Goal: Task Accomplishment & Management: Manage account settings

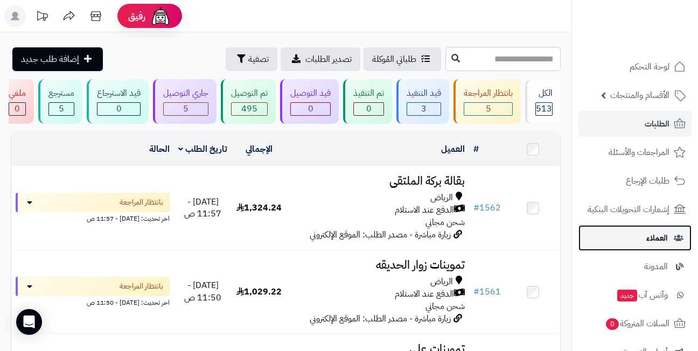
click at [644, 240] on link "العملاء" at bounding box center [635, 238] width 113 height 26
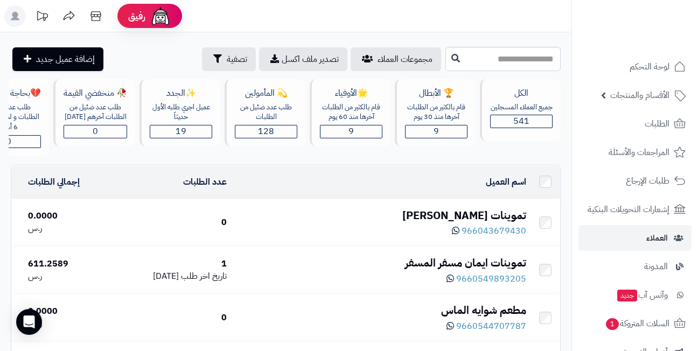
click at [488, 222] on div "تموينات [PERSON_NAME]" at bounding box center [380, 216] width 291 height 16
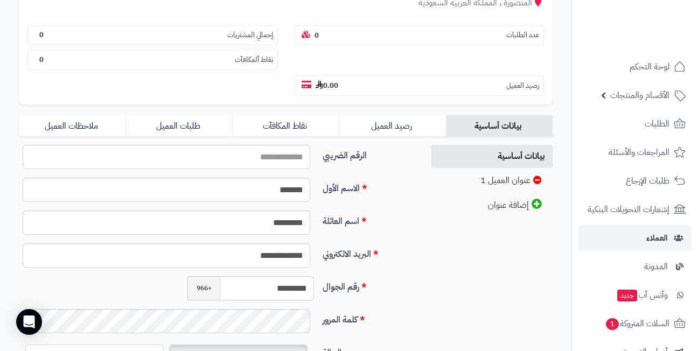
scroll to position [216, 0]
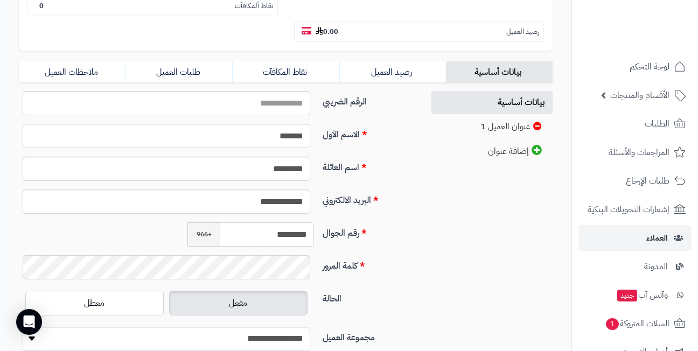
click at [266, 237] on input "*********" at bounding box center [267, 235] width 94 height 24
type input "**********"
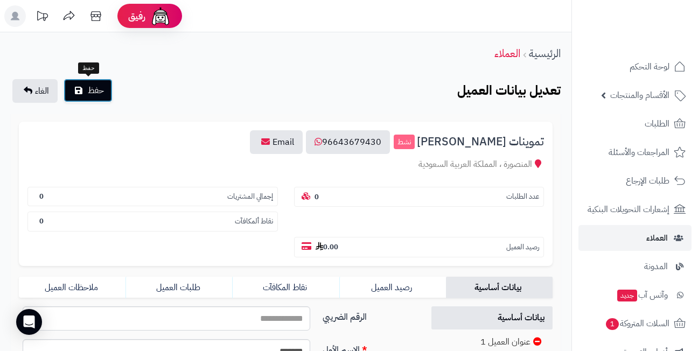
click at [97, 84] on span "حفظ" at bounding box center [96, 90] width 16 height 13
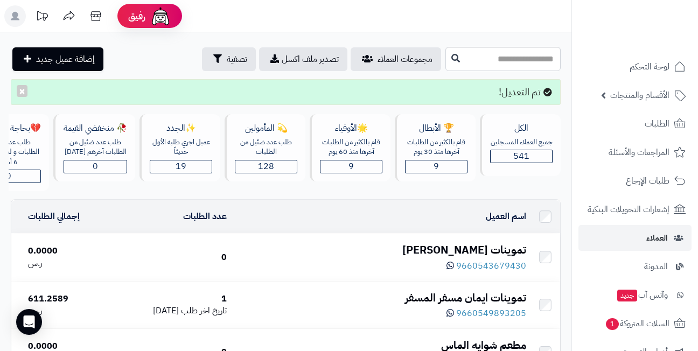
click at [477, 256] on div "تموينات [PERSON_NAME]" at bounding box center [380, 250] width 291 height 16
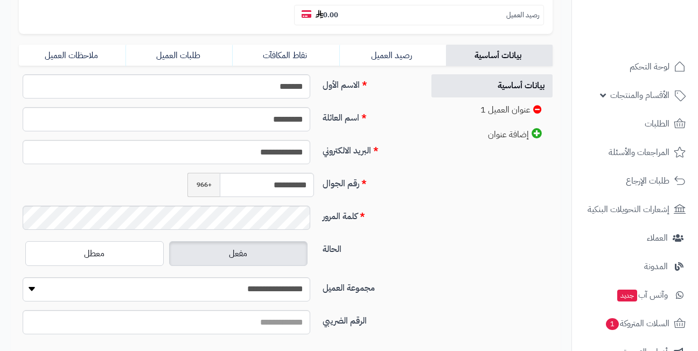
scroll to position [263, 0]
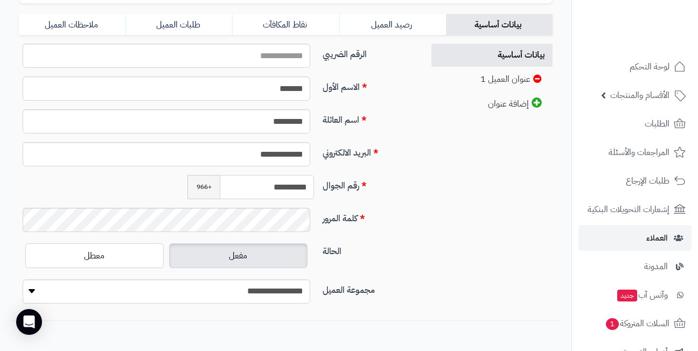
drag, startPoint x: 245, startPoint y: 185, endPoint x: 393, endPoint y: 195, distance: 148.5
click at [393, 195] on div "**********" at bounding box center [217, 191] width 405 height 33
drag, startPoint x: 203, startPoint y: 155, endPoint x: 350, endPoint y: 155, distance: 147.6
click at [350, 155] on div "**********" at bounding box center [217, 158] width 405 height 33
type input "*"
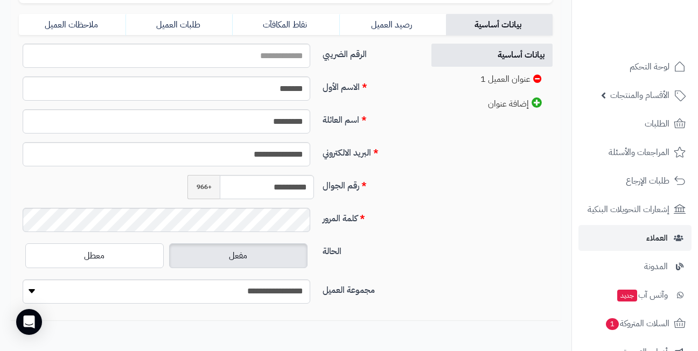
click at [358, 159] on div "**********" at bounding box center [217, 158] width 405 height 33
click at [205, 152] on input "**********" at bounding box center [167, 154] width 288 height 24
type input "**********"
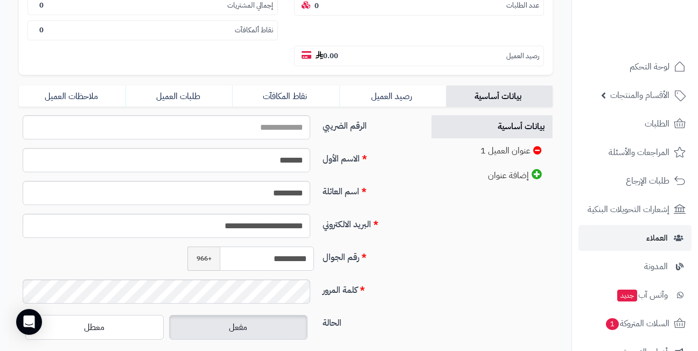
scroll to position [47, 0]
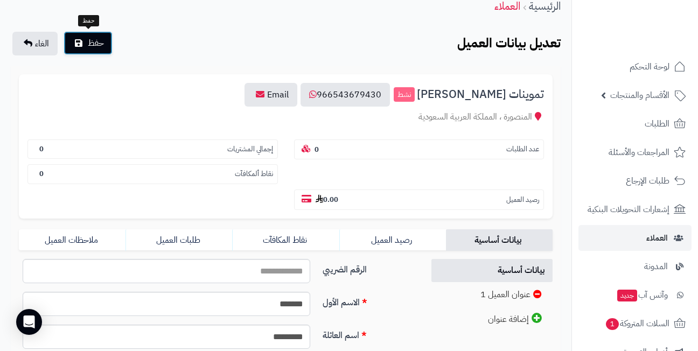
click at [85, 43] on button "حفظ" at bounding box center [88, 43] width 49 height 24
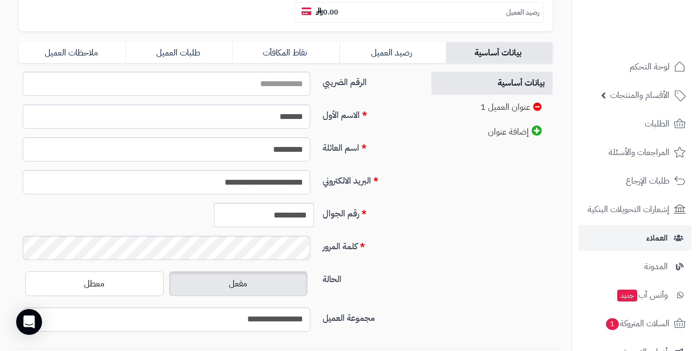
scroll to position [269, 0]
drag, startPoint x: 185, startPoint y: 177, endPoint x: 397, endPoint y: 191, distance: 211.6
click at [397, 191] on div "**********" at bounding box center [217, 185] width 405 height 33
type input "**********"
click at [390, 247] on label "كلمة المرور" at bounding box center [368, 243] width 101 height 17
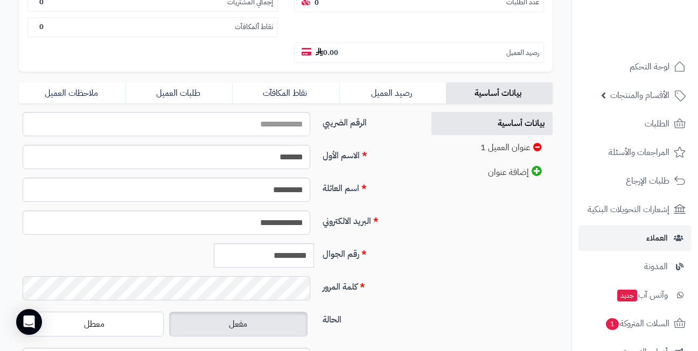
scroll to position [81, 0]
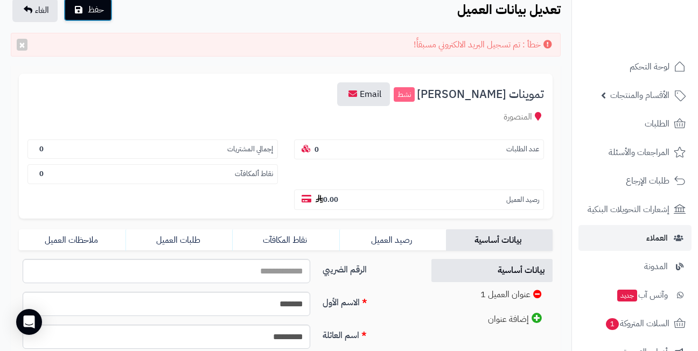
click at [94, 16] on button "حفظ" at bounding box center [88, 10] width 49 height 24
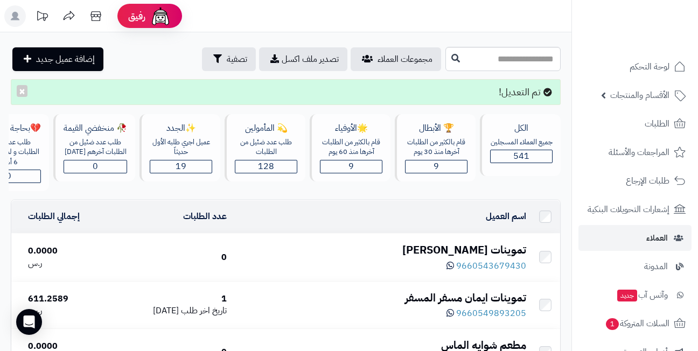
click at [479, 253] on div "تموينات [PERSON_NAME]" at bounding box center [380, 250] width 291 height 16
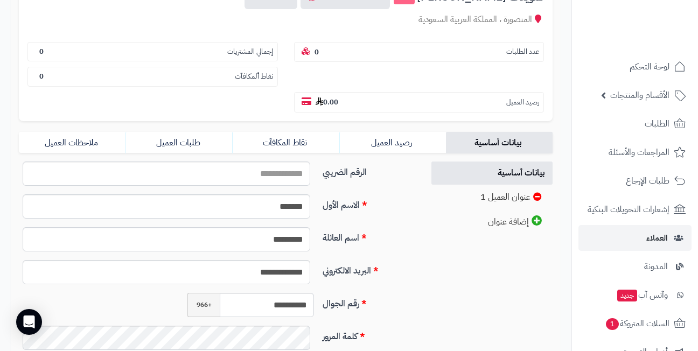
scroll to position [216, 0]
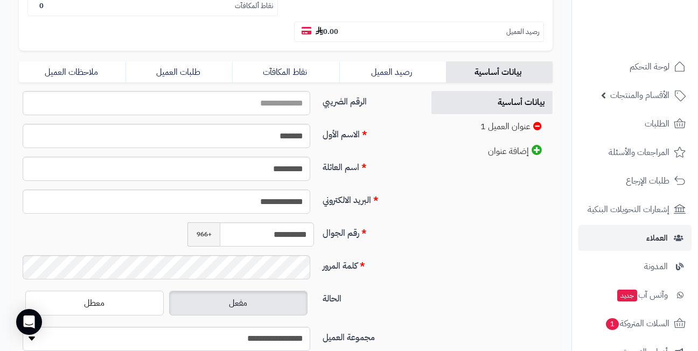
click at [359, 245] on div "**********" at bounding box center [217, 239] width 405 height 33
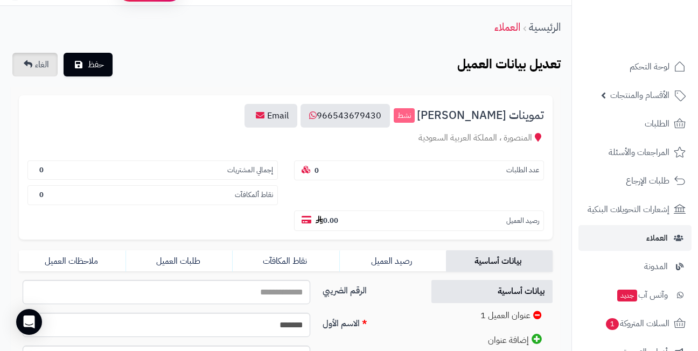
scroll to position [0, 0]
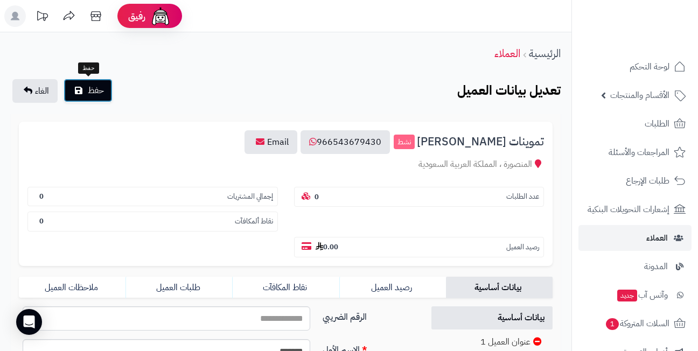
click at [100, 91] on span "حفظ" at bounding box center [96, 90] width 16 height 13
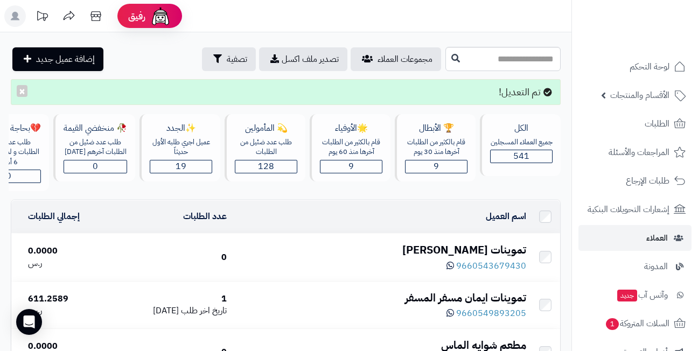
click at [287, 92] on div "تم التعديل! ×" at bounding box center [286, 92] width 550 height 26
click at [485, 254] on div "تموينات [PERSON_NAME]" at bounding box center [380, 250] width 291 height 16
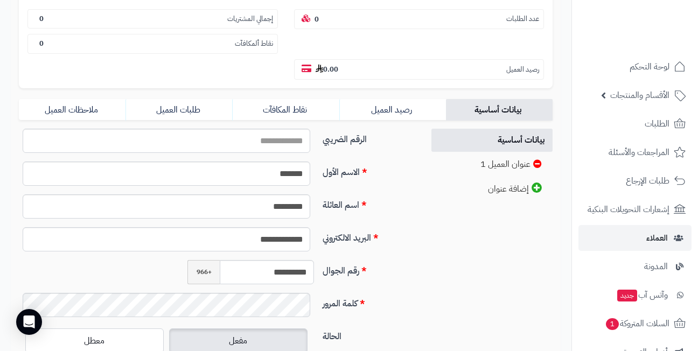
scroll to position [216, 0]
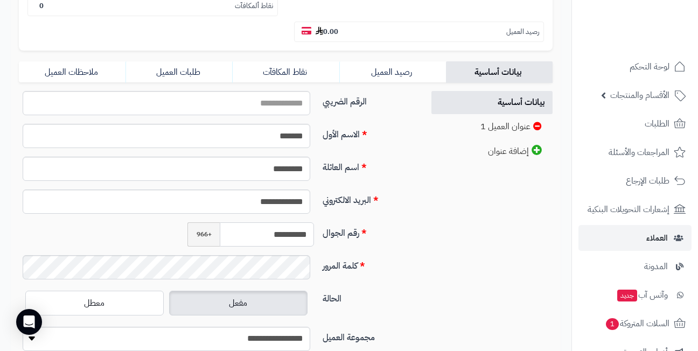
drag, startPoint x: 232, startPoint y: 235, endPoint x: 342, endPoint y: 237, distance: 109.9
click at [342, 237] on div "**********" at bounding box center [217, 239] width 405 height 33
drag, startPoint x: 213, startPoint y: 204, endPoint x: 377, endPoint y: 204, distance: 163.2
click at [377, 204] on div "**********" at bounding box center [217, 206] width 405 height 33
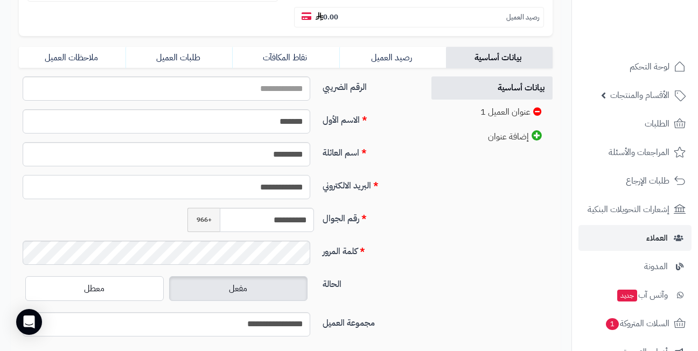
scroll to position [317, 0]
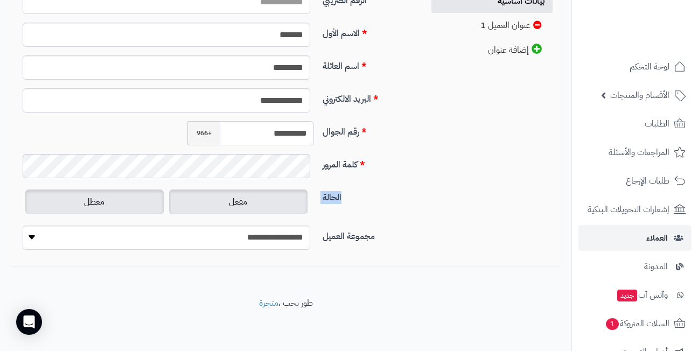
click at [135, 193] on label "معطل" at bounding box center [94, 202] width 138 height 25
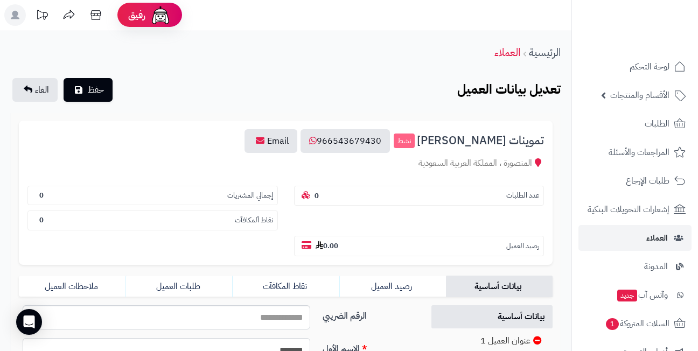
scroll to position [0, 0]
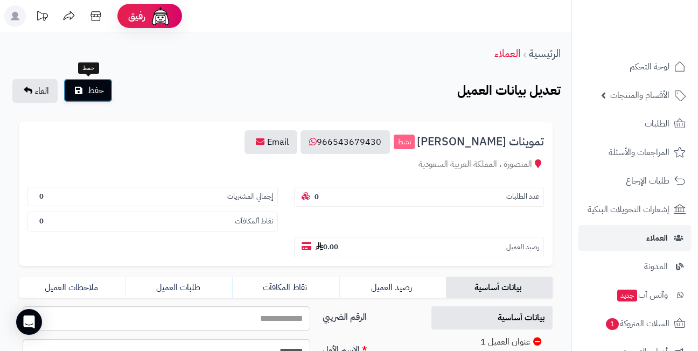
click at [93, 84] on span "حفظ" at bounding box center [96, 90] width 16 height 13
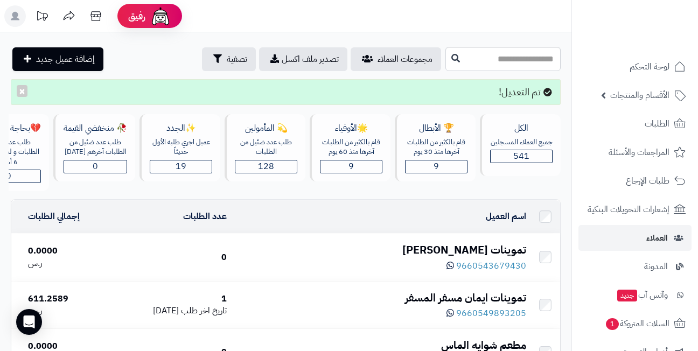
click at [467, 255] on div "تموينات [PERSON_NAME]" at bounding box center [380, 250] width 291 height 16
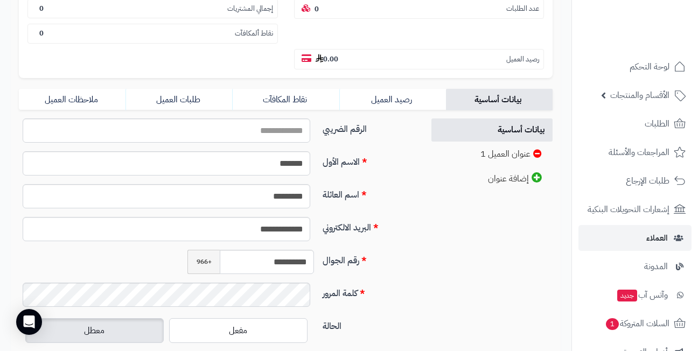
scroll to position [155, 0]
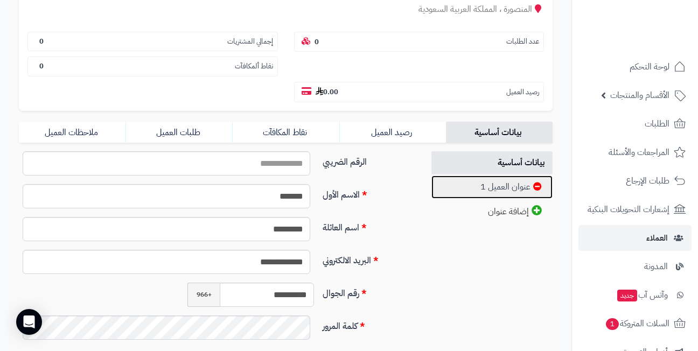
click at [480, 187] on link "عنوان العميل 1" at bounding box center [492, 187] width 121 height 23
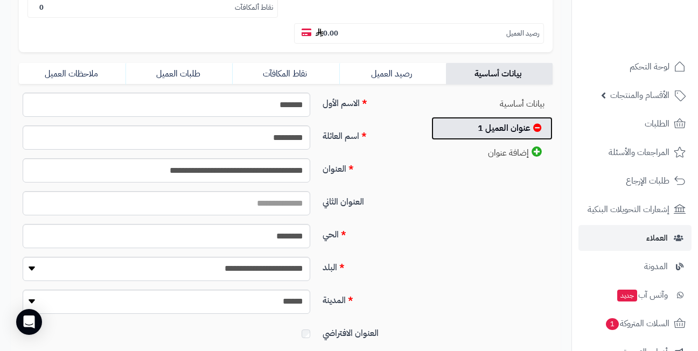
scroll to position [304, 0]
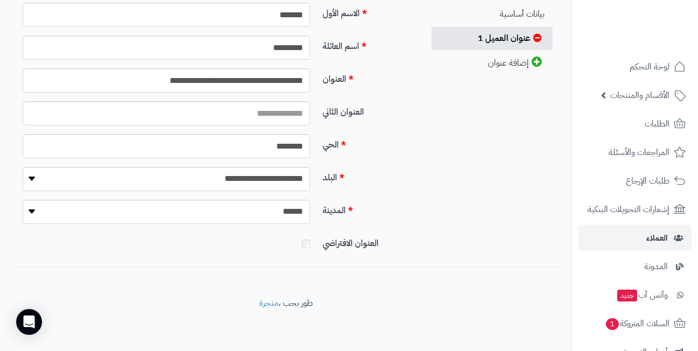
click at [311, 243] on div at bounding box center [167, 241] width 304 height 17
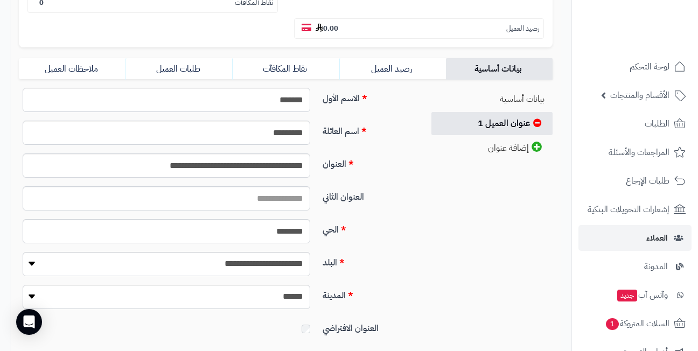
scroll to position [34, 0]
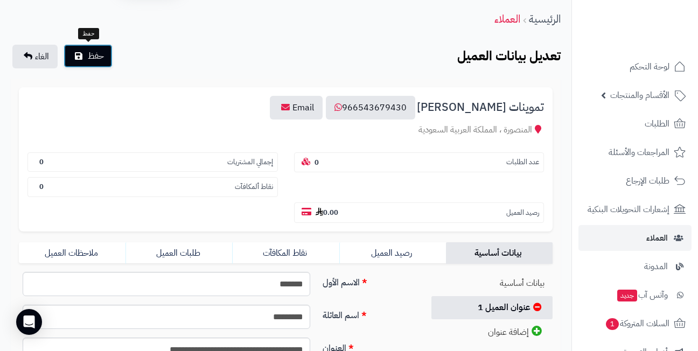
click at [91, 60] on span "حفظ" at bounding box center [96, 56] width 16 height 13
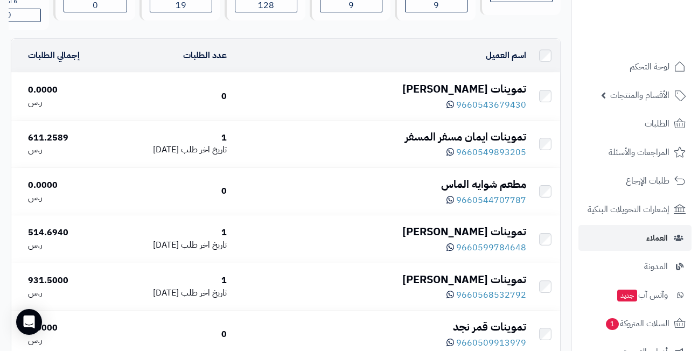
scroll to position [162, 0]
click at [463, 93] on div "تموينات [PERSON_NAME]" at bounding box center [380, 89] width 291 height 16
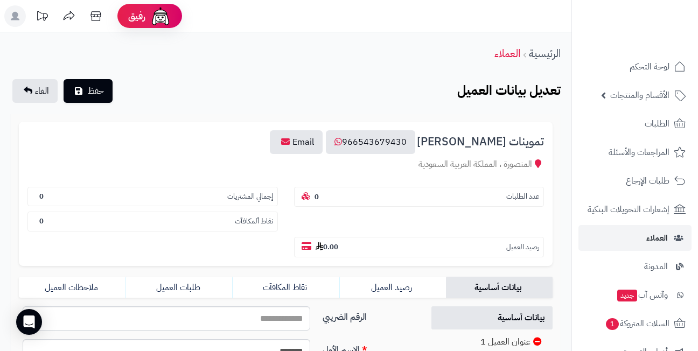
scroll to position [269, 0]
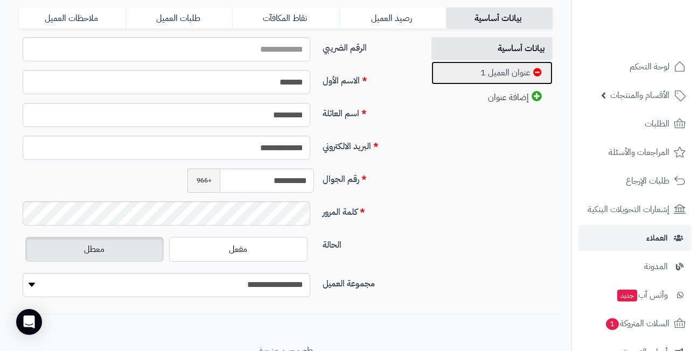
click at [492, 75] on link "عنوان العميل 1" at bounding box center [492, 72] width 121 height 23
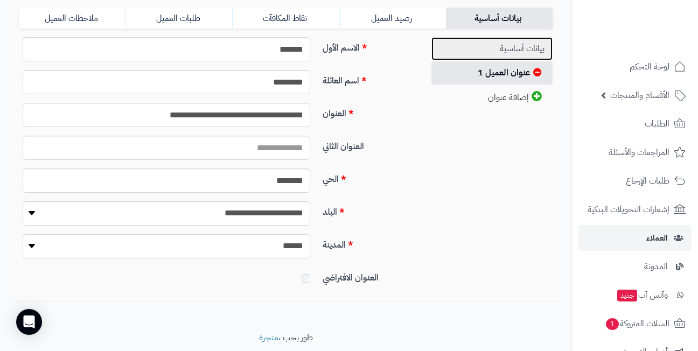
click at [498, 48] on link "بيانات أساسية" at bounding box center [492, 48] width 121 height 23
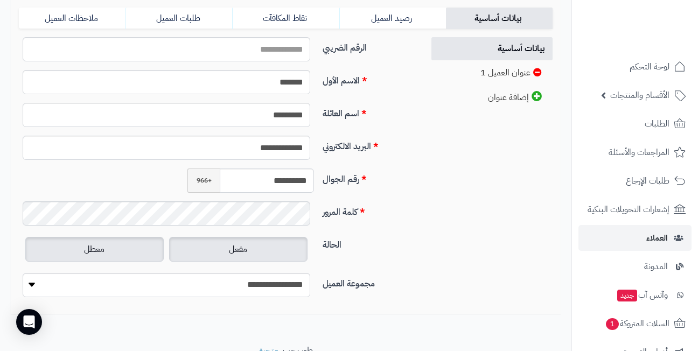
click at [221, 253] on label "مفعل" at bounding box center [238, 249] width 138 height 25
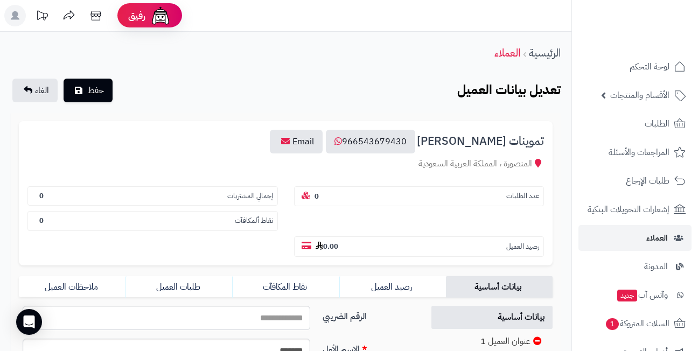
scroll to position [0, 0]
click at [87, 85] on button "حفظ" at bounding box center [88, 91] width 49 height 24
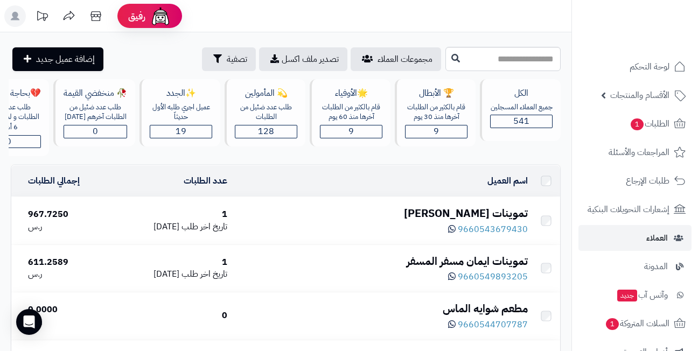
click at [623, 127] on link "الطلبات 1" at bounding box center [635, 124] width 113 height 26
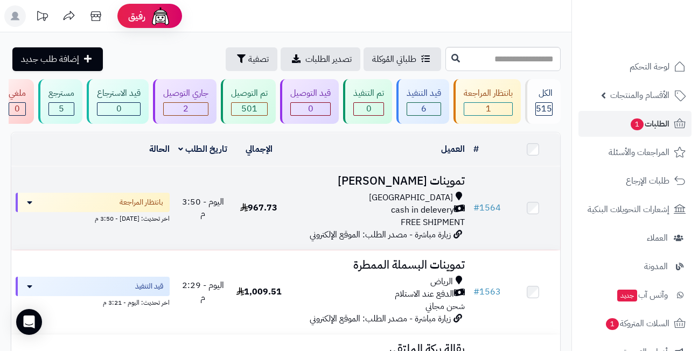
click at [402, 187] on h3 "تموينات [PERSON_NAME]" at bounding box center [378, 181] width 174 height 12
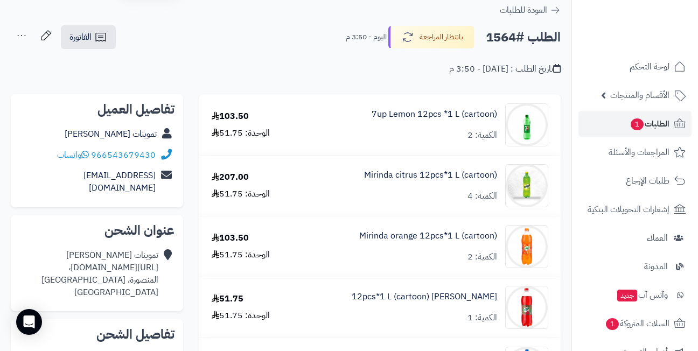
scroll to position [54, 0]
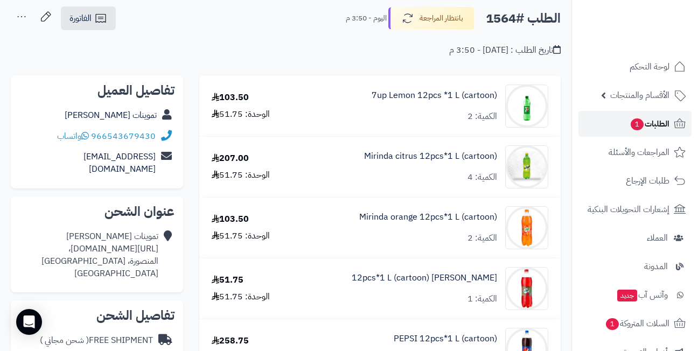
click at [639, 124] on span "1" at bounding box center [636, 125] width 13 height 12
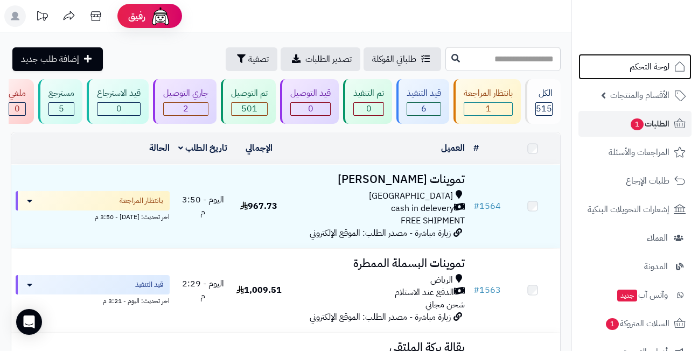
click at [654, 68] on span "لوحة التحكم" at bounding box center [650, 66] width 40 height 15
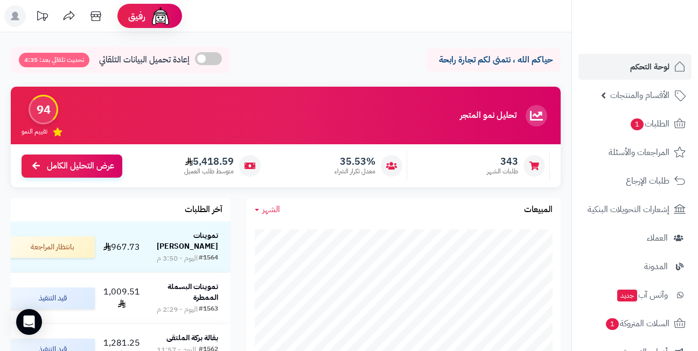
click at [265, 60] on div "حياكم الله ، نتمنى لكم تجارة رابحة إعادة تحميل البيانات التلقائي تحديث تلقائي ب…" at bounding box center [286, 63] width 550 height 32
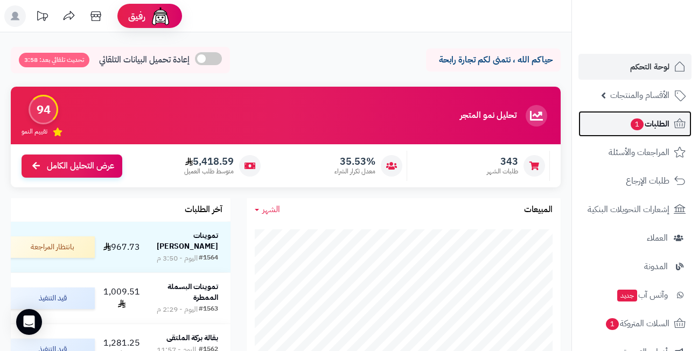
click at [621, 125] on link "الطلبات 1" at bounding box center [635, 124] width 113 height 26
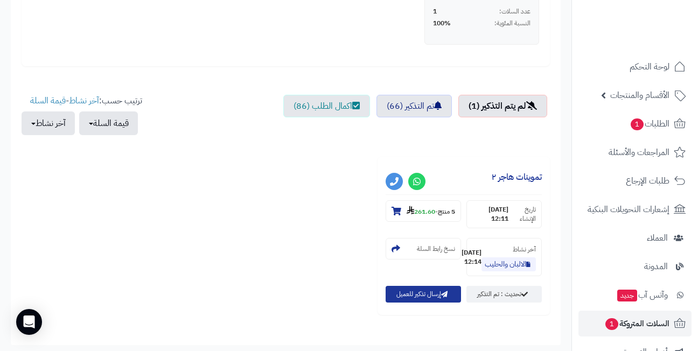
scroll to position [377, 0]
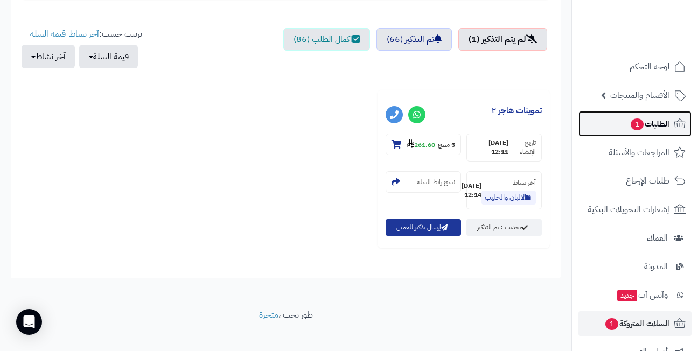
click at [642, 120] on span "الطلبات 1" at bounding box center [650, 123] width 40 height 15
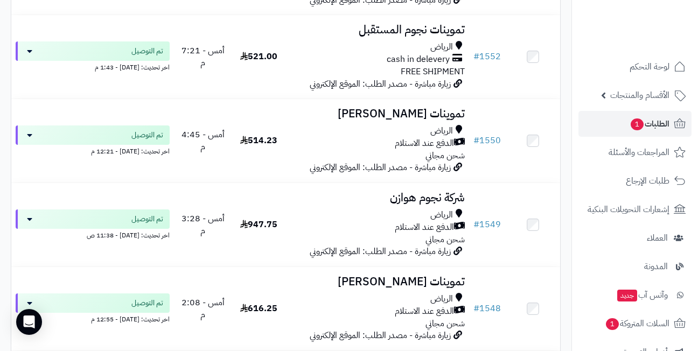
scroll to position [1347, 0]
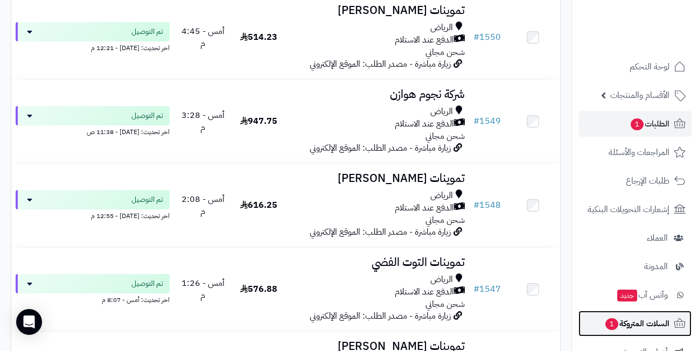
click at [615, 317] on span "السلات المتروكة 1" at bounding box center [636, 323] width 65 height 15
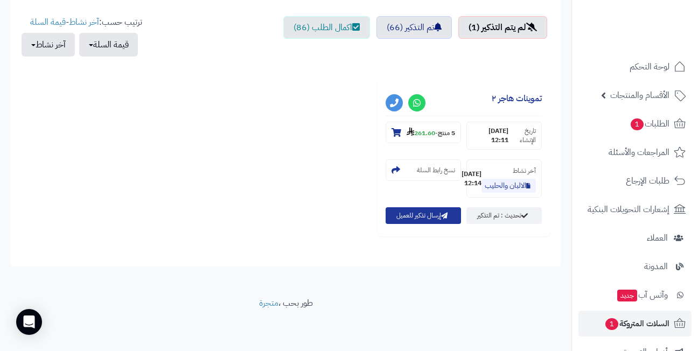
scroll to position [398, 0]
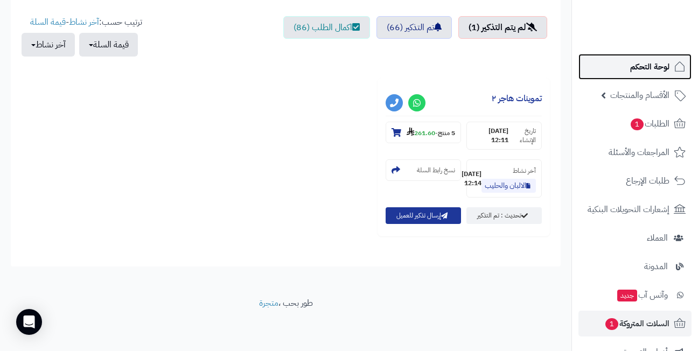
click at [631, 66] on span "لوحة التحكم" at bounding box center [649, 66] width 39 height 15
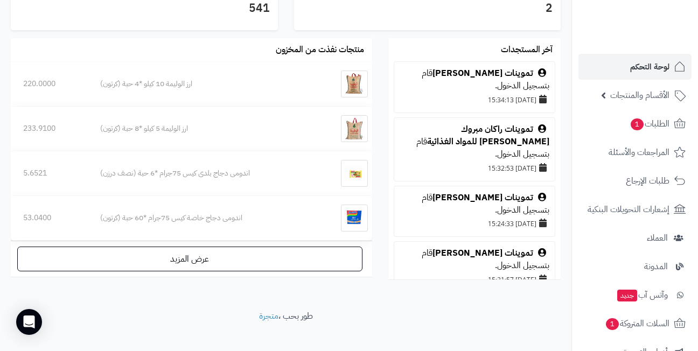
scroll to position [643, 0]
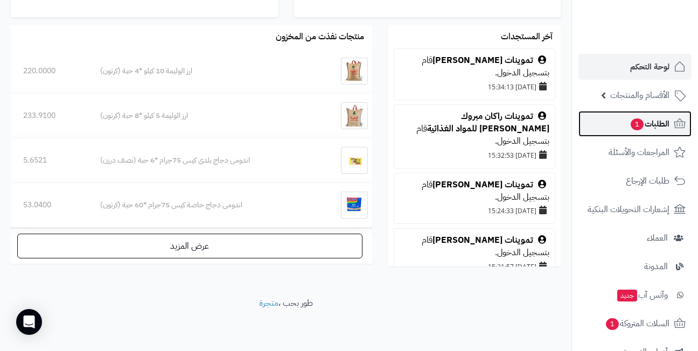
click at [643, 122] on span "الطلبات 1" at bounding box center [650, 123] width 40 height 15
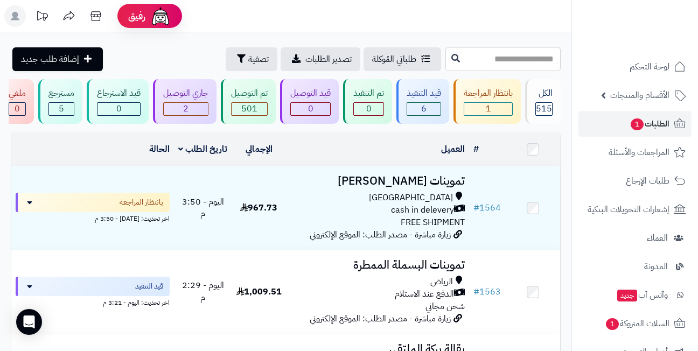
click at [325, 20] on header "رفيق ! الطلبات معالجة مكتمل إرجاع المنتجات العملاء المتواجدون الان 541 عملاء من…" at bounding box center [349, 16] width 698 height 32
click at [307, 25] on header "رفيق ! الطلبات معالجة مكتمل إرجاع المنتجات العملاء المتواجدون الان 541 عملاء من…" at bounding box center [349, 16] width 698 height 32
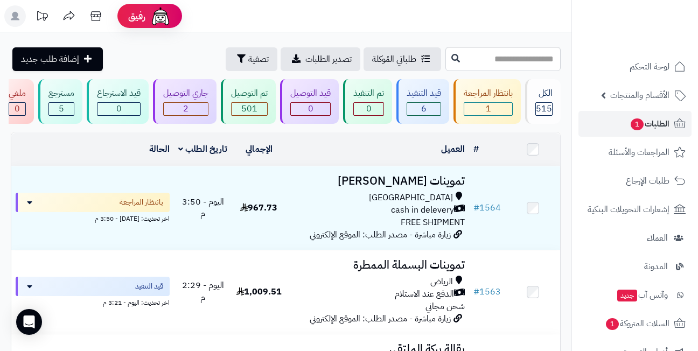
click at [307, 25] on header "رفيق ! الطلبات معالجة مكتمل إرجاع المنتجات العملاء المتواجدون الان 541 عملاء من…" at bounding box center [349, 16] width 698 height 32
click at [380, 58] on div "طلباتي المُوكلة تصدير الطلبات تصفية إضافة طلب جديد" at bounding box center [286, 59] width 572 height 24
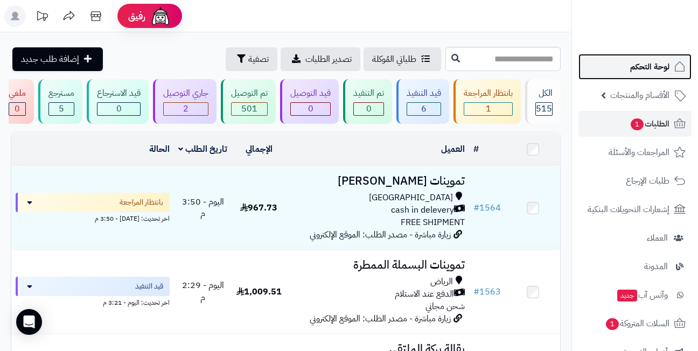
click at [647, 73] on span "لوحة التحكم" at bounding box center [649, 66] width 39 height 15
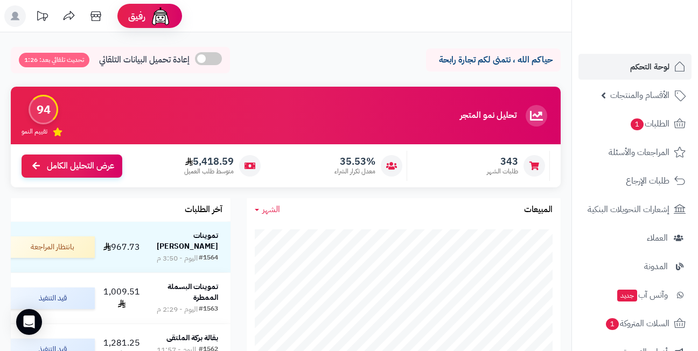
click at [320, 26] on header "رفيق ! الطلبات معالجة مكتمل إرجاع المنتجات العملاء المتواجدون الان 541 عملاء من…" at bounding box center [349, 16] width 698 height 32
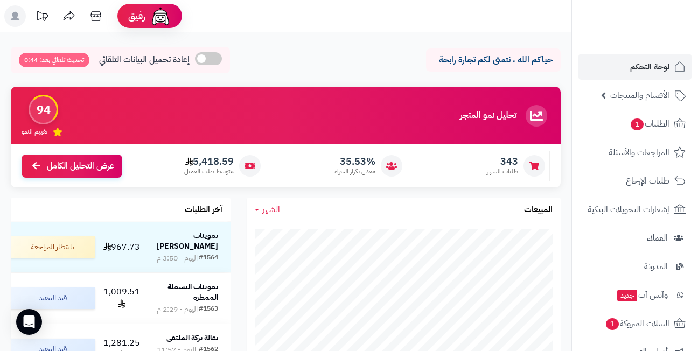
click at [320, 26] on header "رفيق ! الطلبات معالجة مكتمل إرجاع المنتجات العملاء المتواجدون الان 541 عملاء من…" at bounding box center [349, 16] width 698 height 32
click at [294, 53] on div "حياكم الله ، نتمنى لكم تجارة رابحة إعادة تحميل البيانات التلقائي تحديث تلقائي ب…" at bounding box center [286, 63] width 550 height 32
click at [283, 71] on div "حياكم الله ، نتمنى لكم تجارة رابحة إعادة تحميل البيانات التلقائي تحديث تلقائي ب…" at bounding box center [286, 63] width 550 height 32
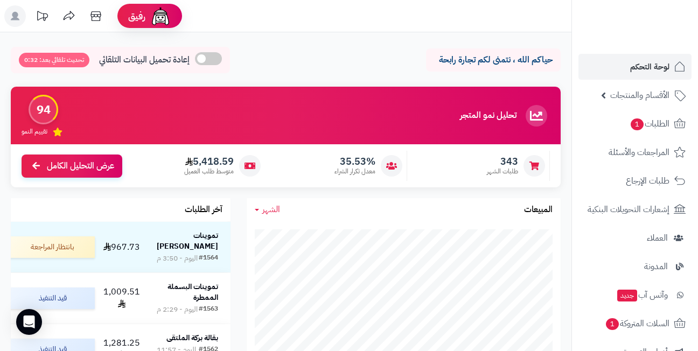
click at [289, 105] on div "تحليل نمو المتجر مرحلة التوسع 94 تقييم النمو" at bounding box center [286, 116] width 550 height 58
click at [290, 114] on div "تحليل نمو المتجر مرحلة التوسع 94 تقييم النمو" at bounding box center [286, 116] width 550 height 58
click at [303, 70] on div "حياكم الله ، نتمنى لكم تجارة رابحة إعادة تحميل البيانات التلقائي تحديث تلقائي ب…" at bounding box center [286, 63] width 550 height 32
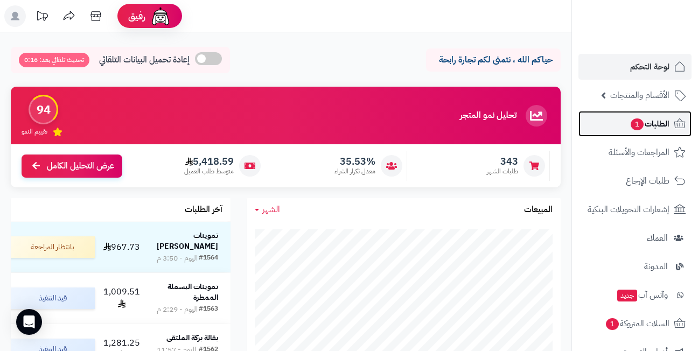
click at [630, 118] on span "الطلبات 1" at bounding box center [650, 123] width 40 height 15
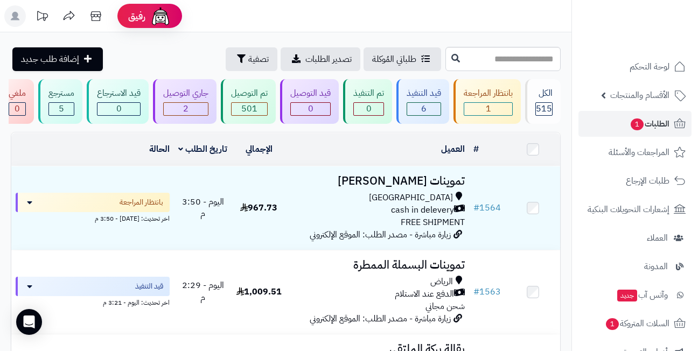
click at [283, 15] on header "رفيق ! الطلبات معالجة مكتمل إرجاع المنتجات العملاء المتواجدون الان 541 عملاء من…" at bounding box center [349, 16] width 698 height 32
click at [303, 20] on header "رفيق ! الطلبات معالجة مكتمل إرجاع المنتجات العملاء المتواجدون الان 541 عملاء من…" at bounding box center [349, 16] width 698 height 32
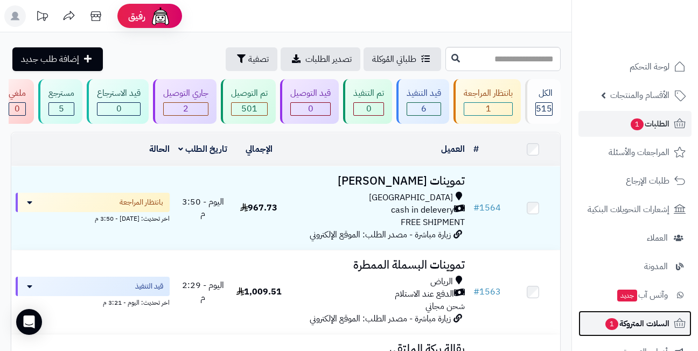
click at [631, 322] on span "السلات المتروكة 1" at bounding box center [636, 323] width 65 height 15
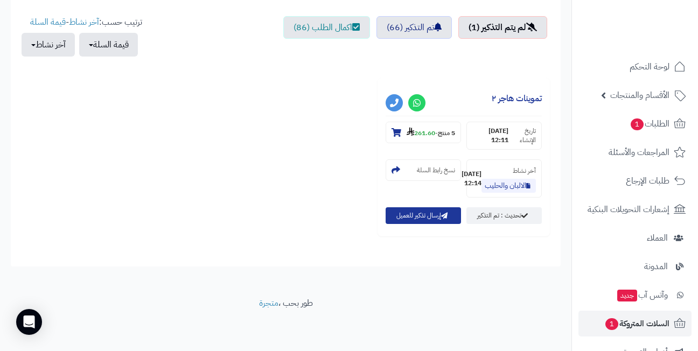
scroll to position [398, 0]
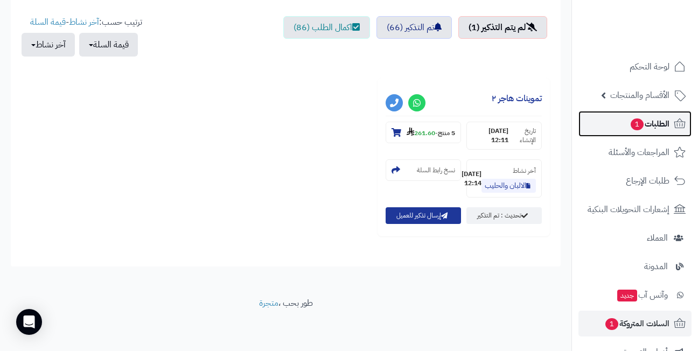
click at [623, 117] on link "الطلبات 1" at bounding box center [635, 124] width 113 height 26
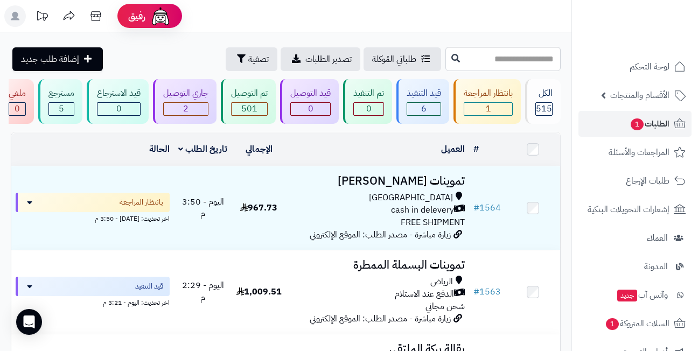
click at [297, 19] on header "رفيق ! الطلبات معالجة مكتمل إرجاع المنتجات العملاء المتواجدون الان 541 عملاء من…" at bounding box center [349, 16] width 698 height 32
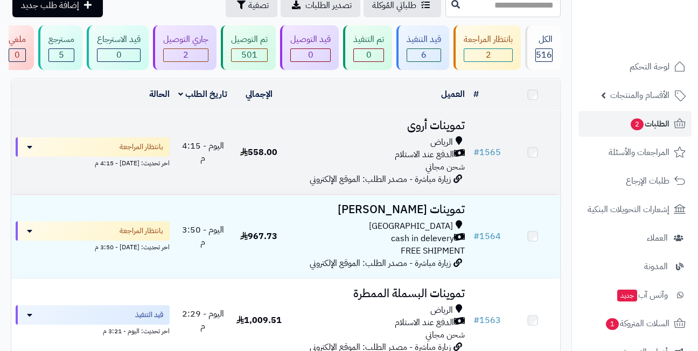
scroll to position [54, 0]
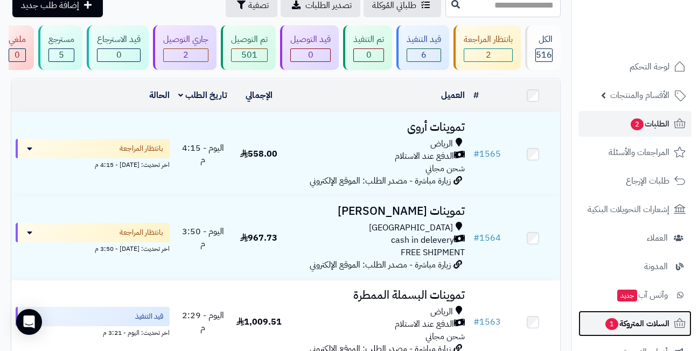
click at [616, 325] on span "1" at bounding box center [612, 324] width 13 height 12
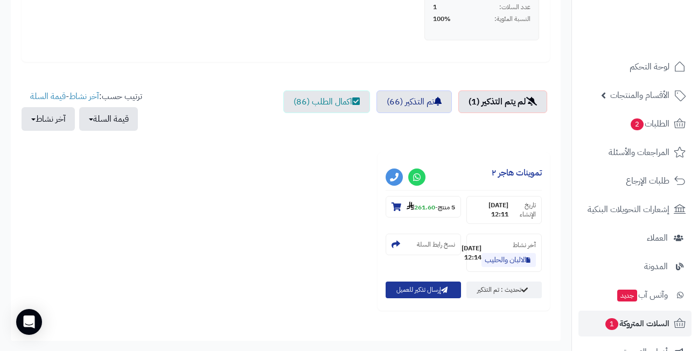
scroll to position [377, 0]
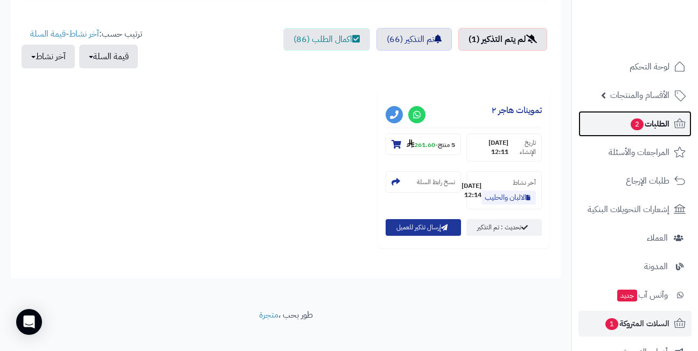
click at [642, 126] on span "2" at bounding box center [637, 124] width 14 height 13
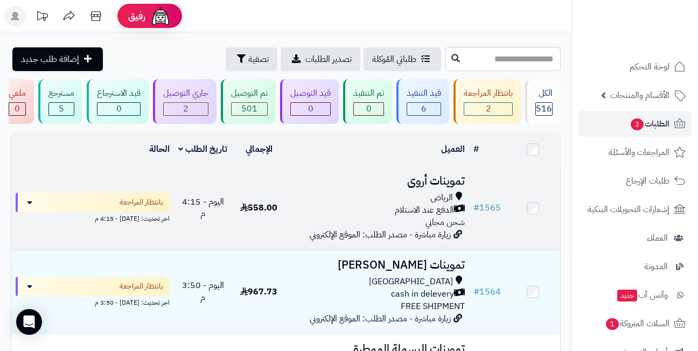
click at [422, 186] on h3 "تموينات أروى" at bounding box center [378, 181] width 174 height 12
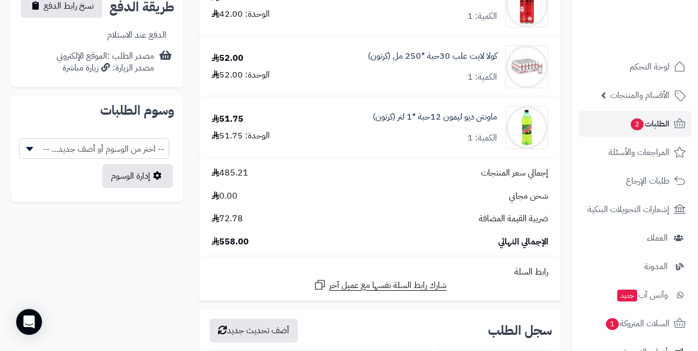
scroll to position [539, 0]
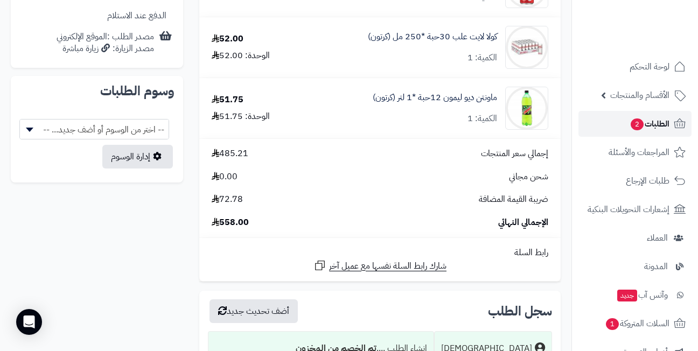
click at [621, 121] on link "الطلبات 2" at bounding box center [635, 124] width 113 height 26
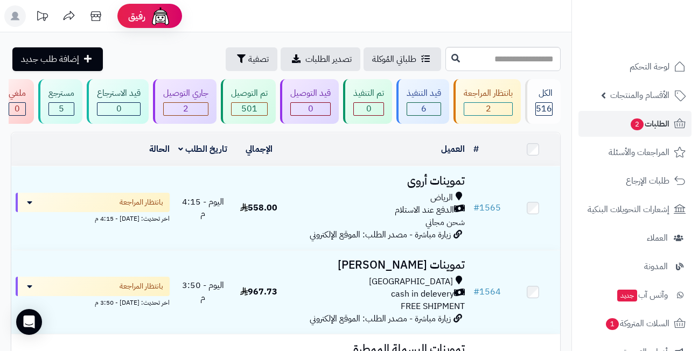
click at [315, 20] on header "رفيق ! الطلبات معالجة مكتمل إرجاع المنتجات العملاء المتواجدون الان 541 عملاء من…" at bounding box center [349, 16] width 698 height 32
